Goal: Contribute content

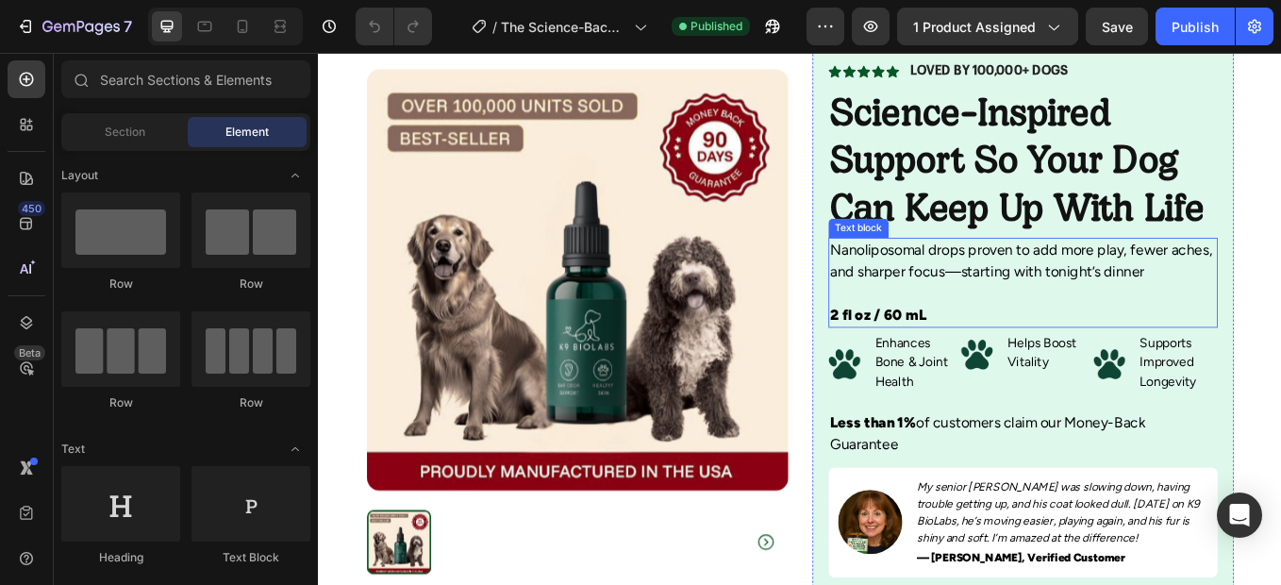
scroll to position [136, 0]
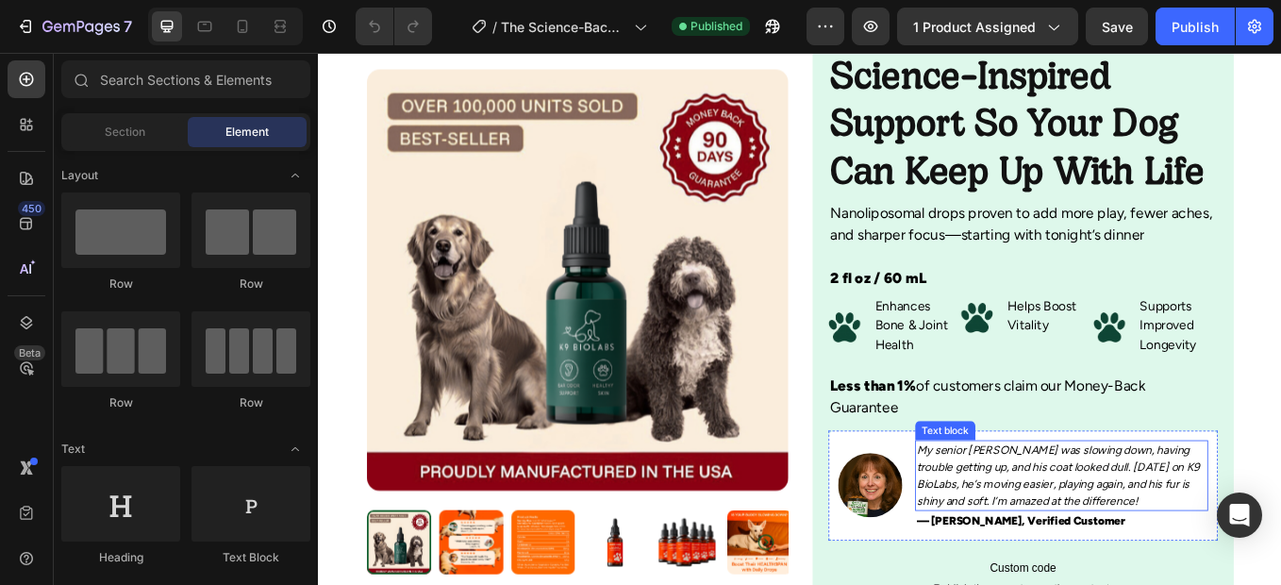
click at [1129, 537] on p "My senior [PERSON_NAME] was slowing down, having trouble getting up, and his co…" at bounding box center [1190, 548] width 340 height 79
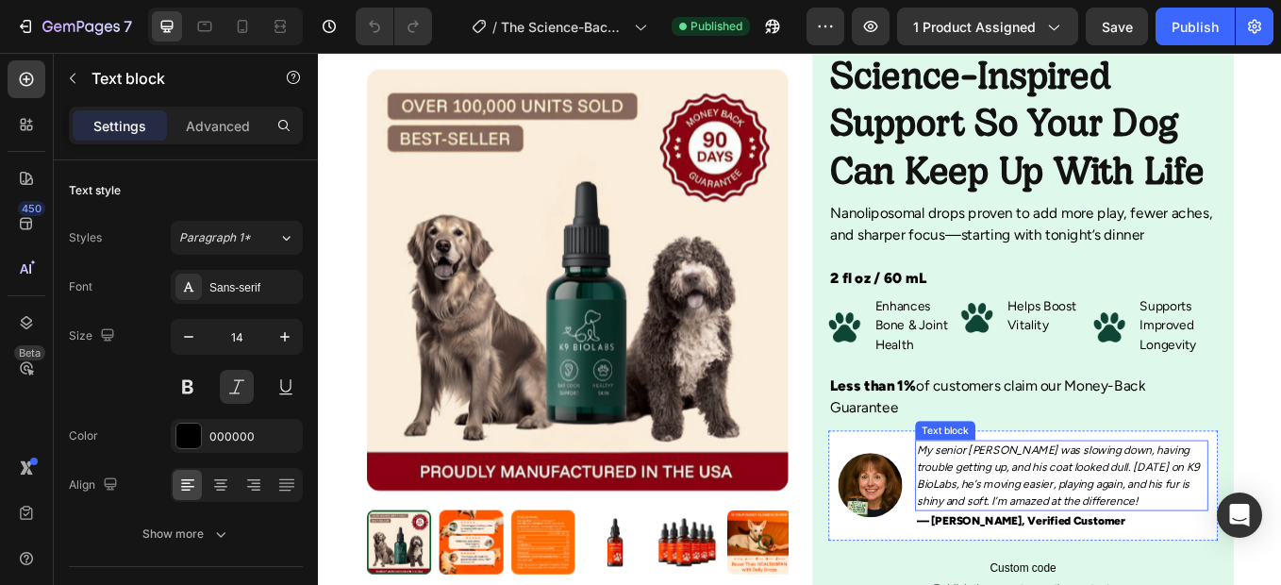
click at [1129, 537] on p "My senior [PERSON_NAME] was slowing down, having trouble getting up, and his co…" at bounding box center [1190, 548] width 340 height 79
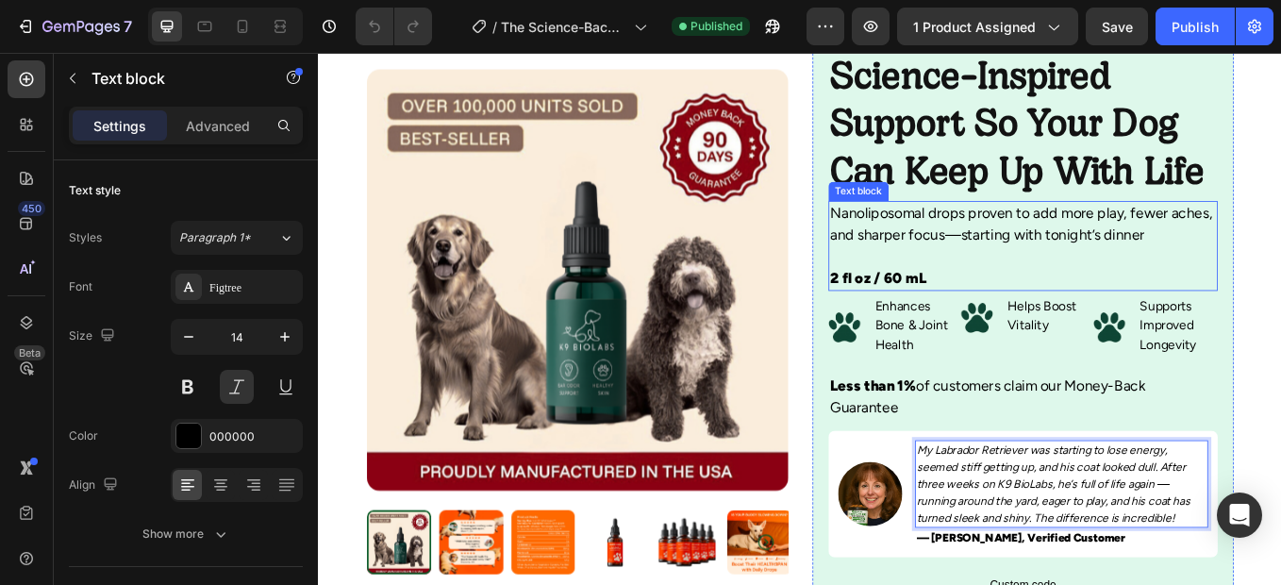
click at [1118, 314] on p "2 fl oz / 60 mL" at bounding box center [1145, 317] width 454 height 25
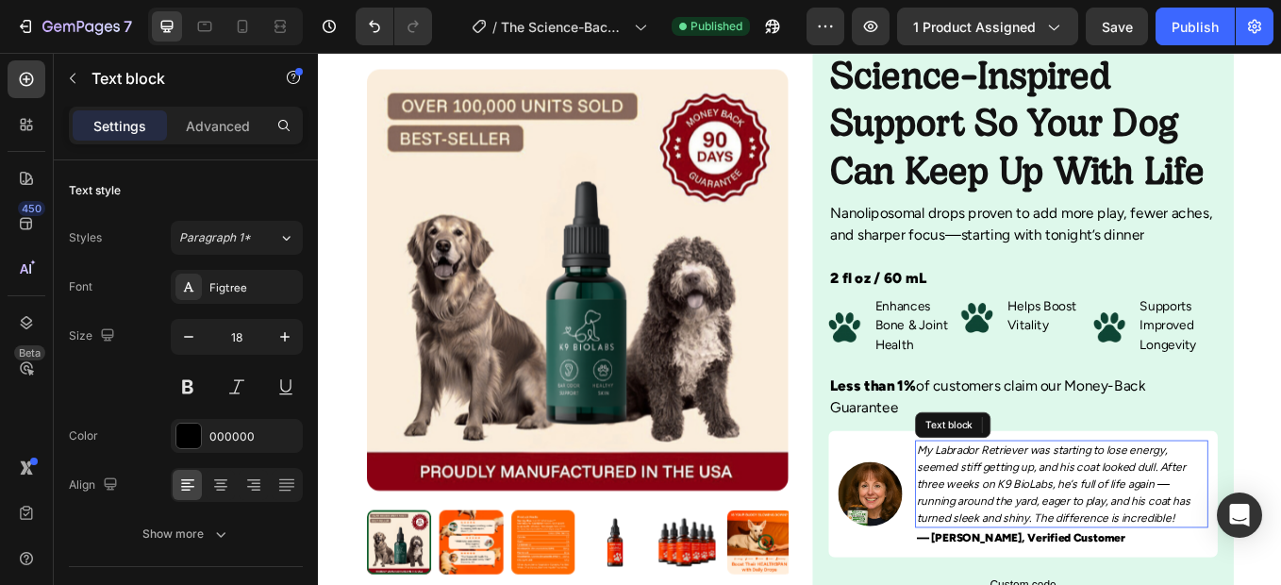
click at [1148, 560] on p "My Labrador Retriever was starting to lose energy, seemed stiff getting up, and…" at bounding box center [1190, 558] width 340 height 99
click at [1157, 557] on p "My Labrador Retriever was starting to lose energy, seemed stiff getting up, and…" at bounding box center [1190, 558] width 340 height 99
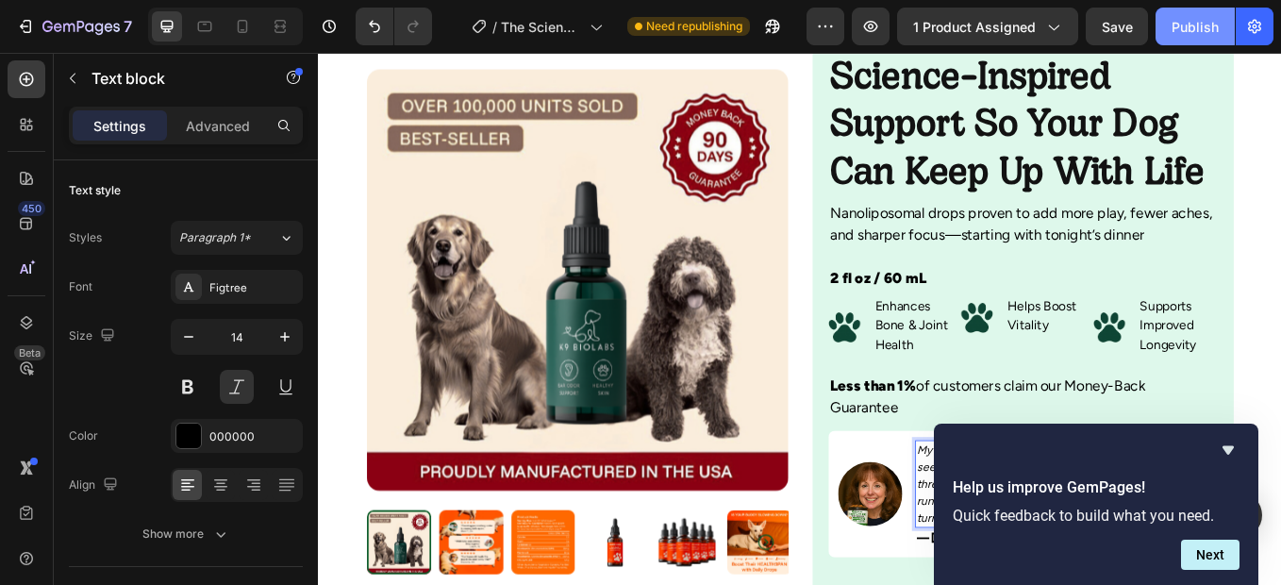
click at [1193, 14] on button "Publish" at bounding box center [1194, 27] width 79 height 38
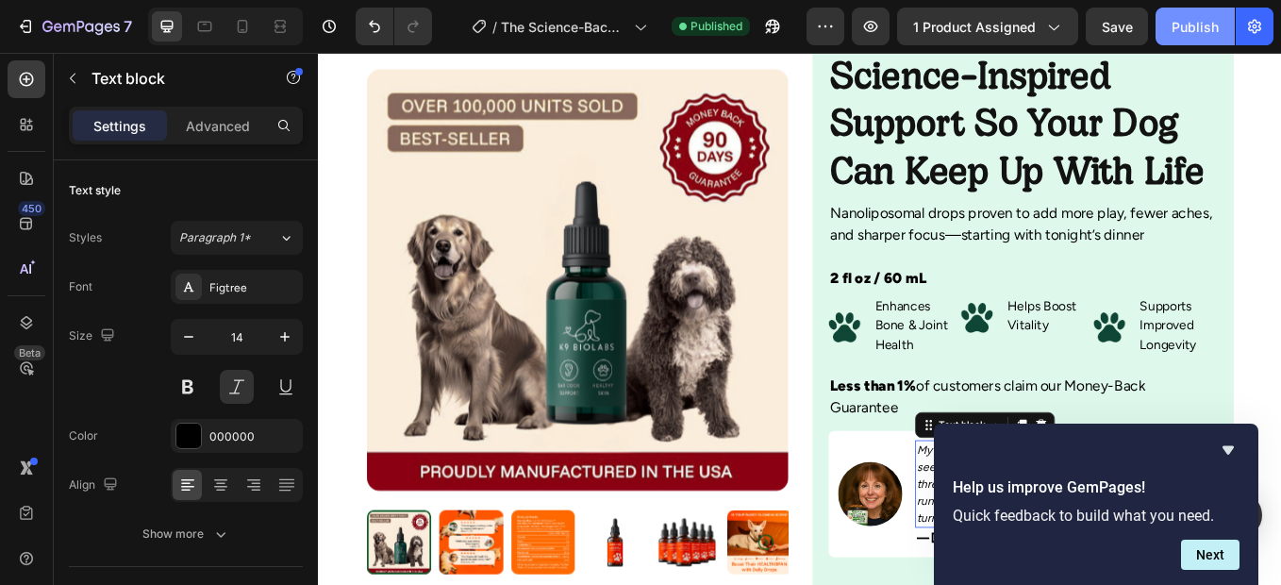
click at [1193, 14] on button "Publish" at bounding box center [1194, 27] width 79 height 38
click at [955, 568] on img at bounding box center [965, 570] width 75 height 75
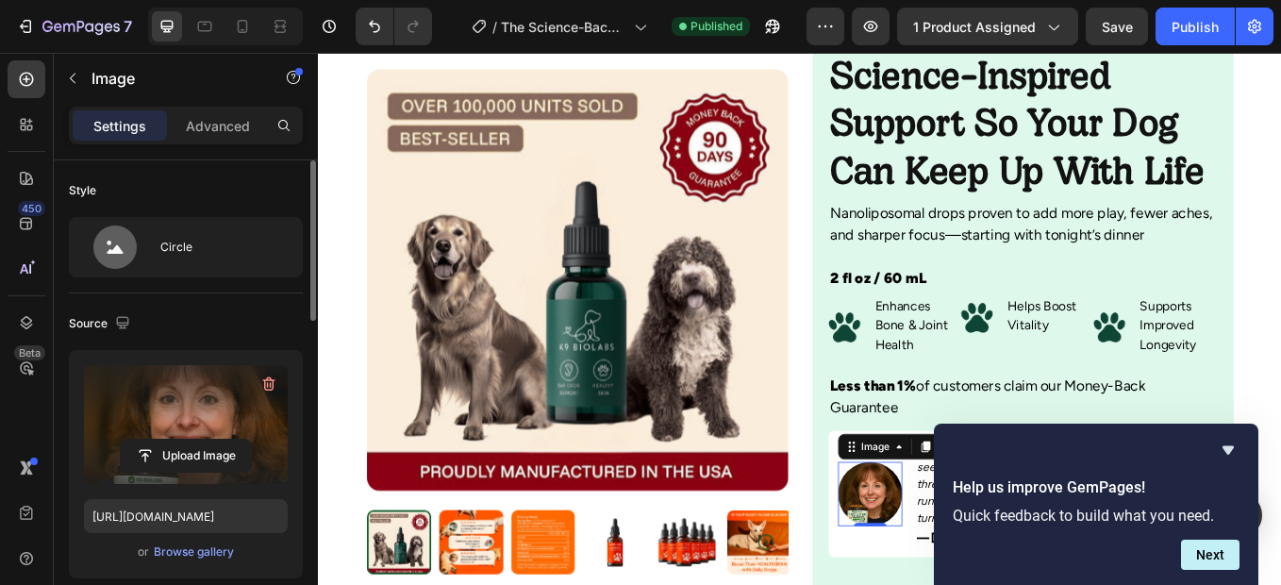
click at [190, 398] on label at bounding box center [186, 424] width 204 height 119
click at [190, 439] on input "file" at bounding box center [186, 455] width 130 height 32
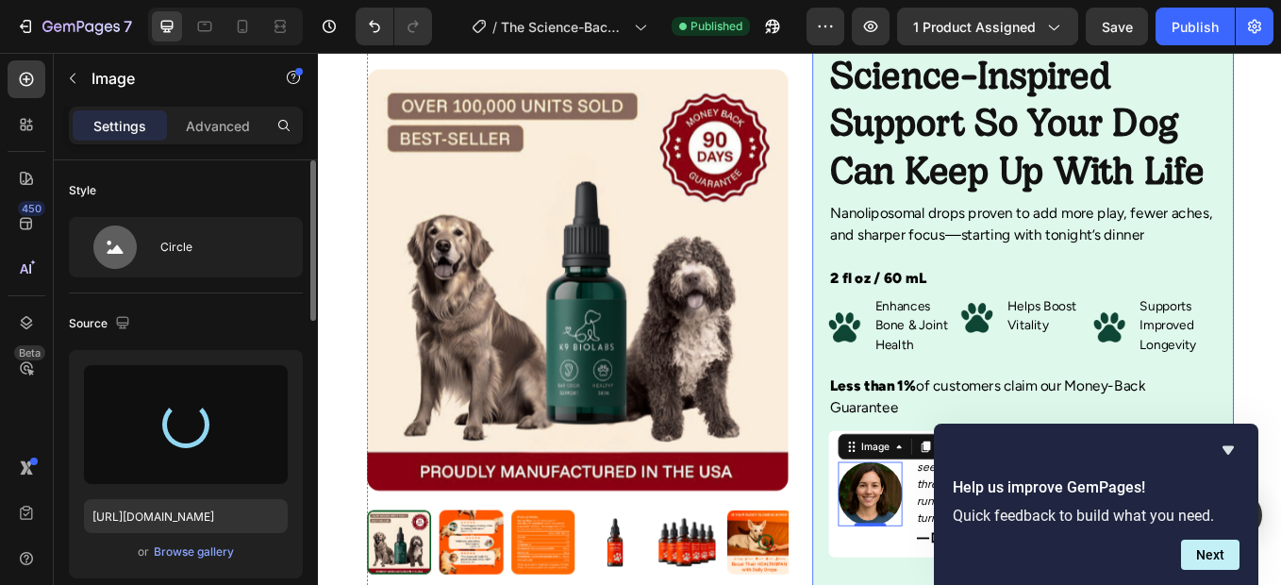
type input "[URL][DOMAIN_NAME]"
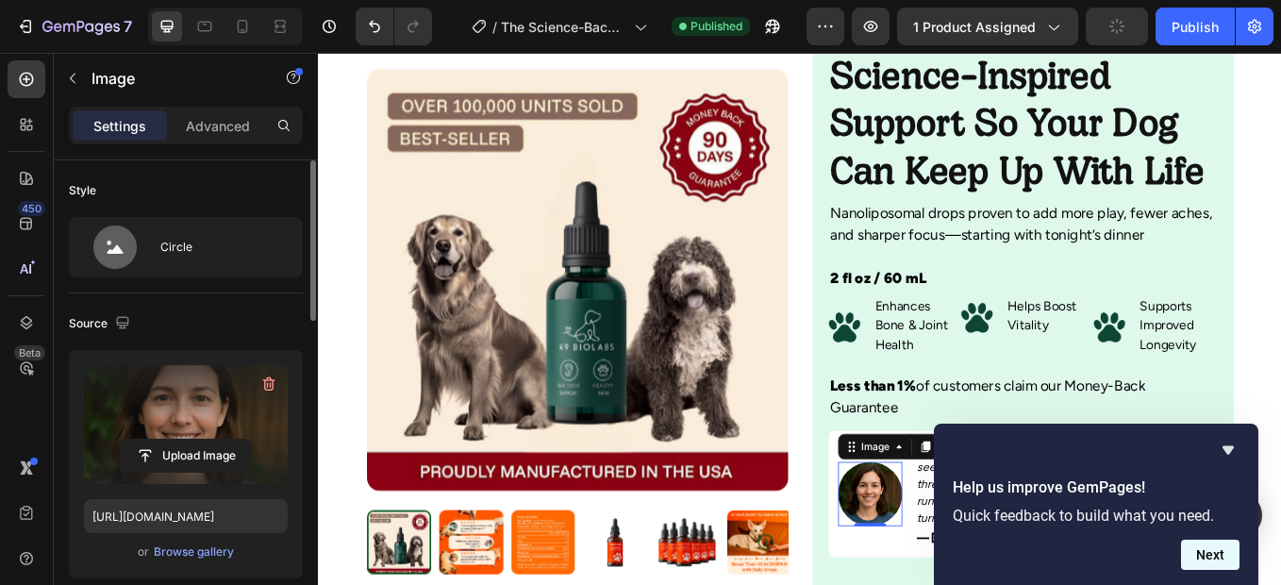
click at [1222, 559] on button "Next" at bounding box center [1210, 554] width 58 height 30
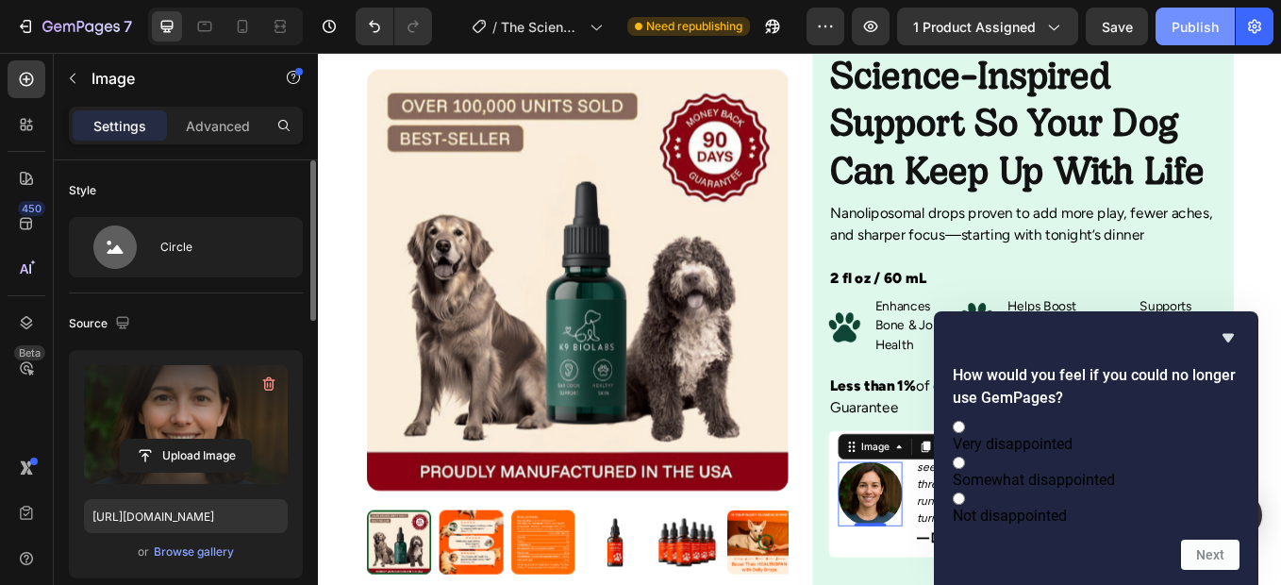
click at [1200, 19] on div "Publish" at bounding box center [1194, 27] width 47 height 20
click at [1231, 326] on icon "Hide survey" at bounding box center [1227, 337] width 23 height 23
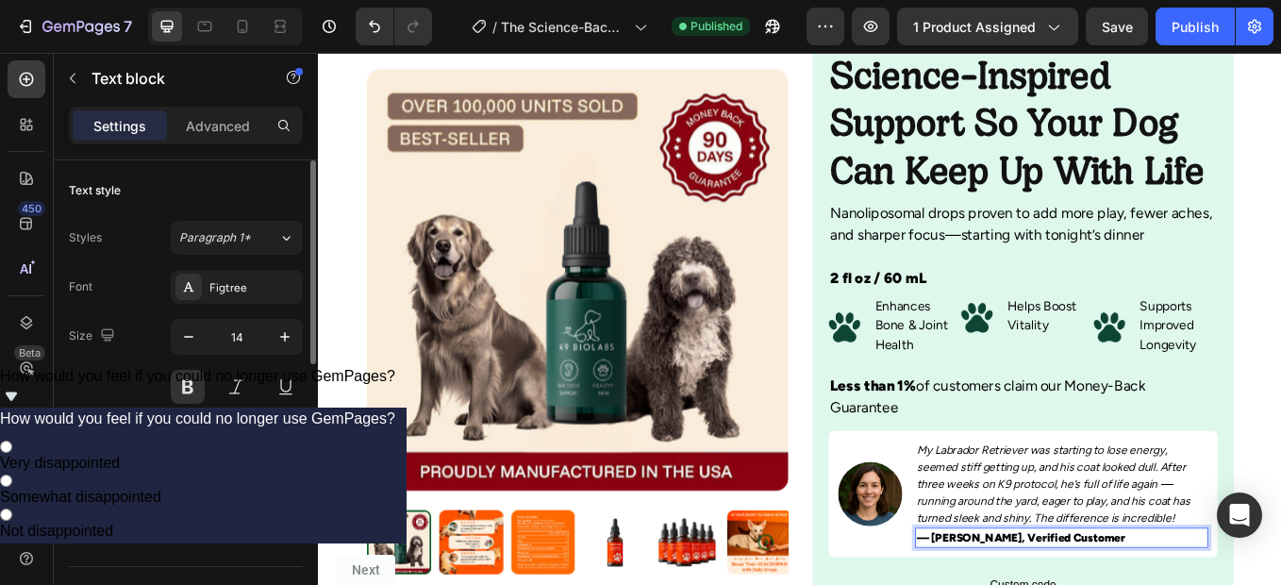
click at [1178, 28] on div "Publish" at bounding box center [1194, 27] width 47 height 20
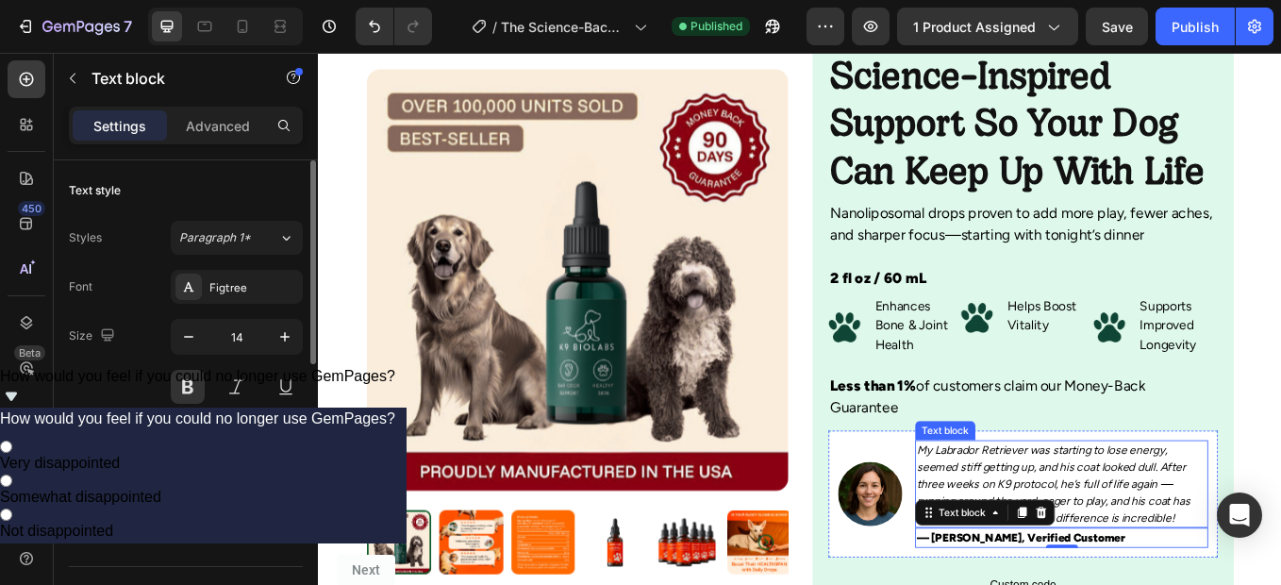
click at [1280, 557] on p "My Labrador Retriever was starting to lose energy, seemed stiff getting up, and…" at bounding box center [1190, 558] width 340 height 99
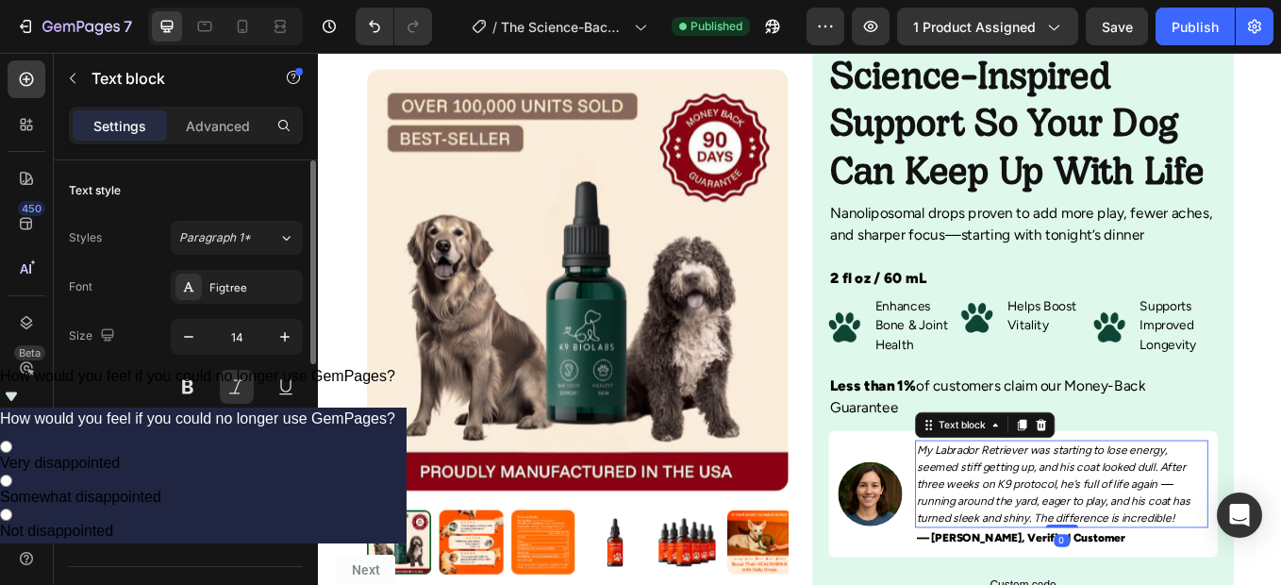
click at [1280, 560] on p "My Labrador Retriever was starting to lose energy, seemed stiff getting up, and…" at bounding box center [1190, 558] width 340 height 99
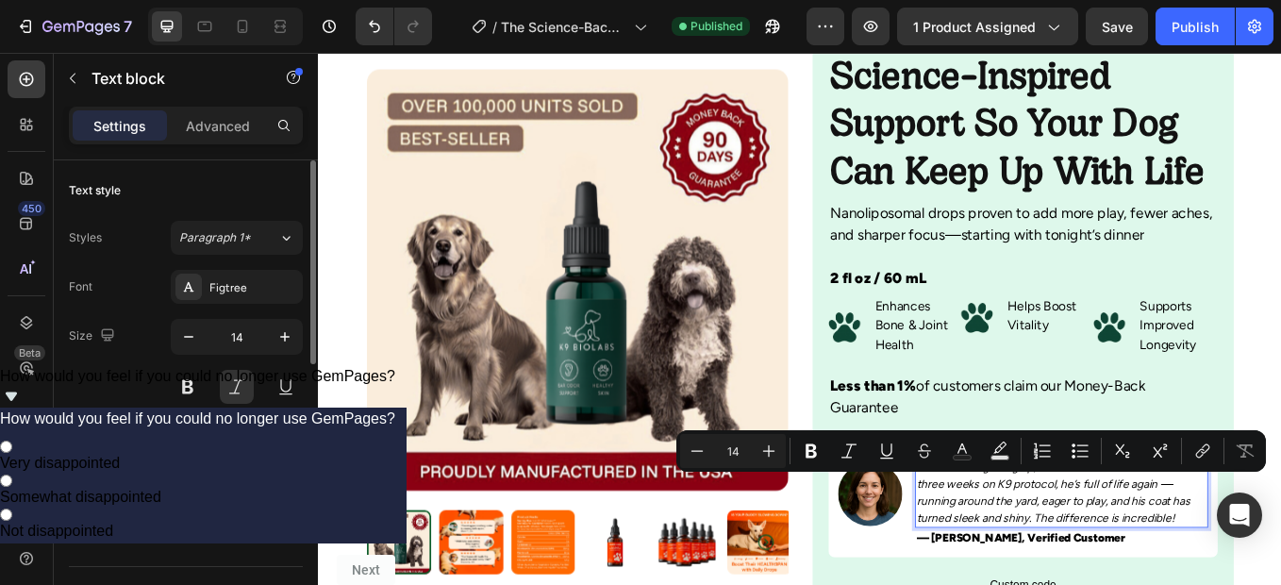
click at [1280, 555] on p "My Labrador Retriever was starting to lose energy, seemed stiff getting up, and…" at bounding box center [1190, 558] width 340 height 99
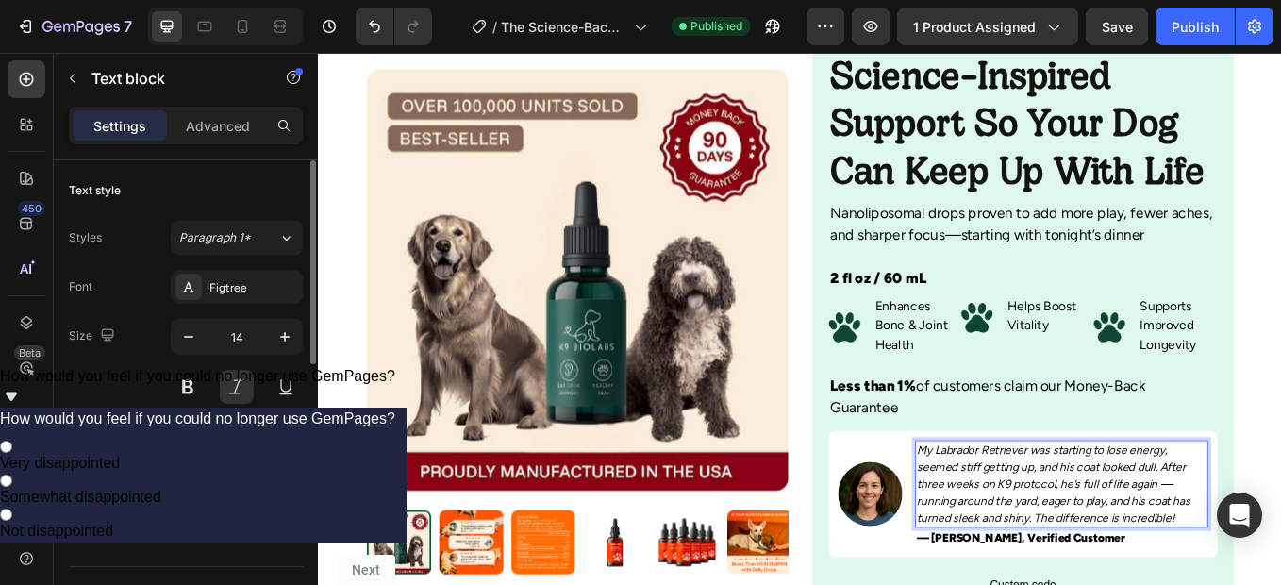
click at [1280, 555] on p "My Labrador Retriever was starting to lose energy, seemed stiff getting up, and…" at bounding box center [1190, 558] width 340 height 99
click at [1196, 28] on div "Publish" at bounding box center [1194, 27] width 47 height 20
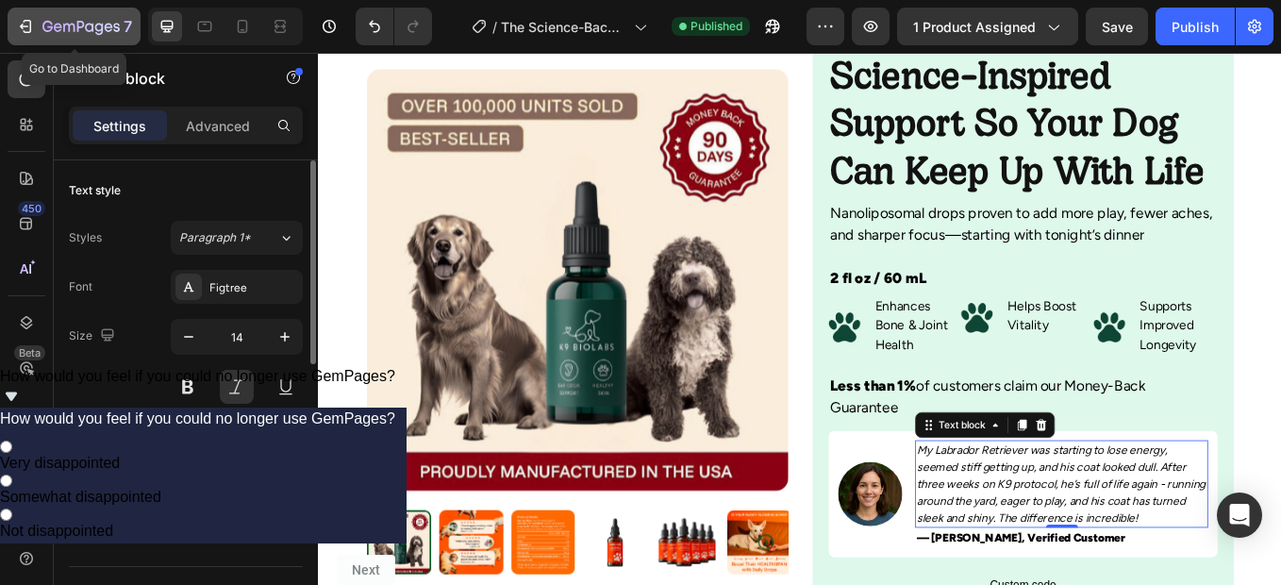
click at [26, 21] on icon "button" at bounding box center [28, 26] width 8 height 13
